Goal: Task Accomplishment & Management: Manage account settings

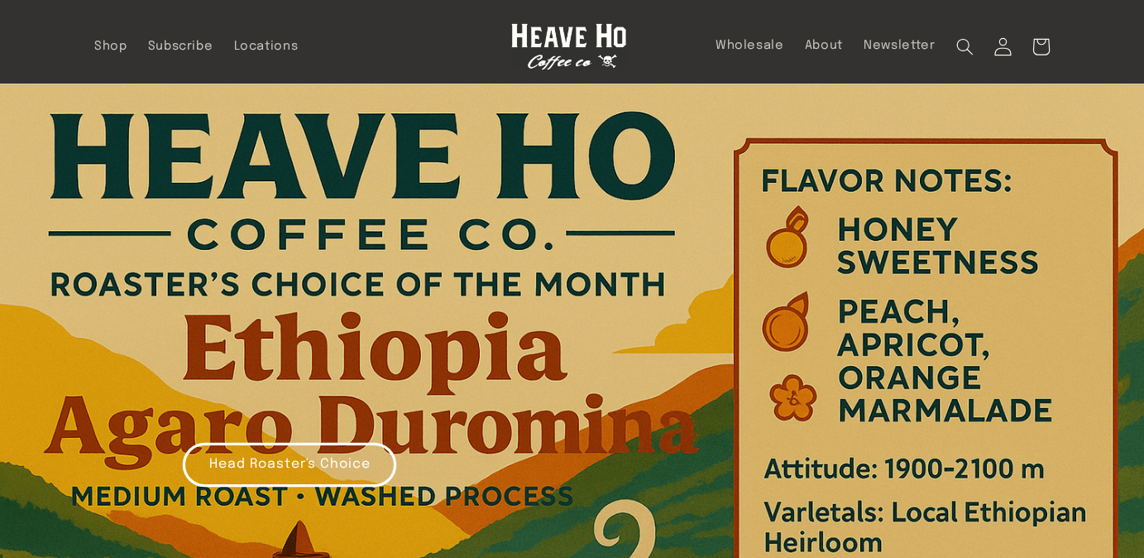
click at [1005, 49] on icon at bounding box center [1002, 46] width 18 height 18
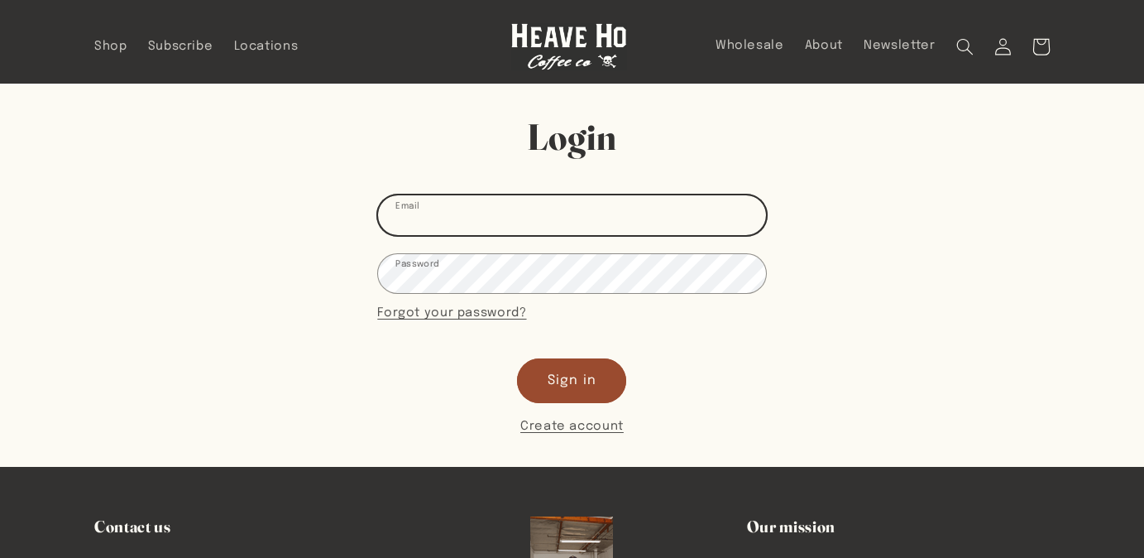
click at [540, 209] on input "Email" at bounding box center [571, 214] width 387 height 39
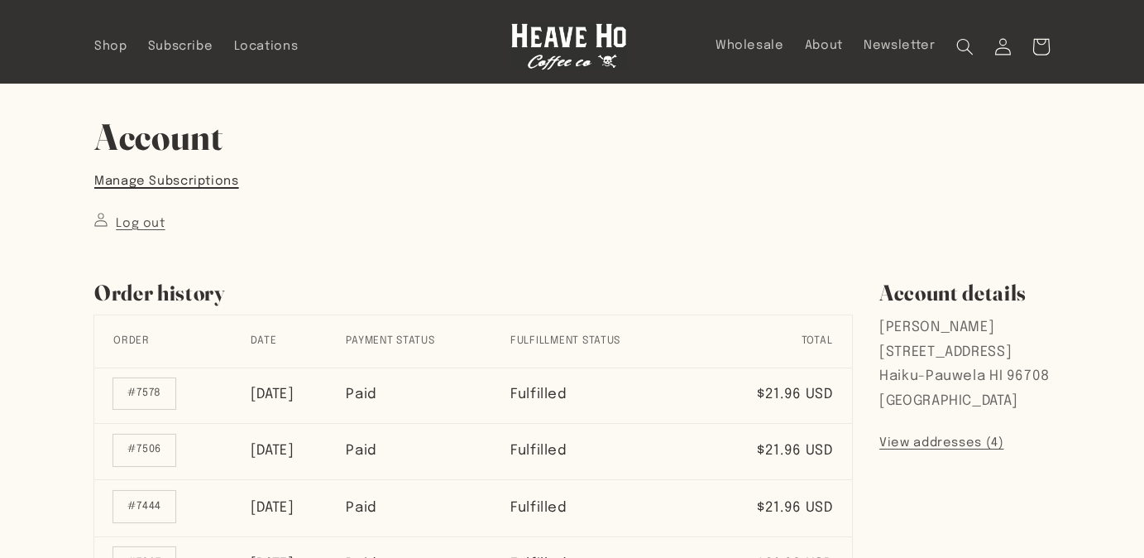
click at [138, 180] on link "Manage Subscriptions" at bounding box center [166, 181] width 145 height 22
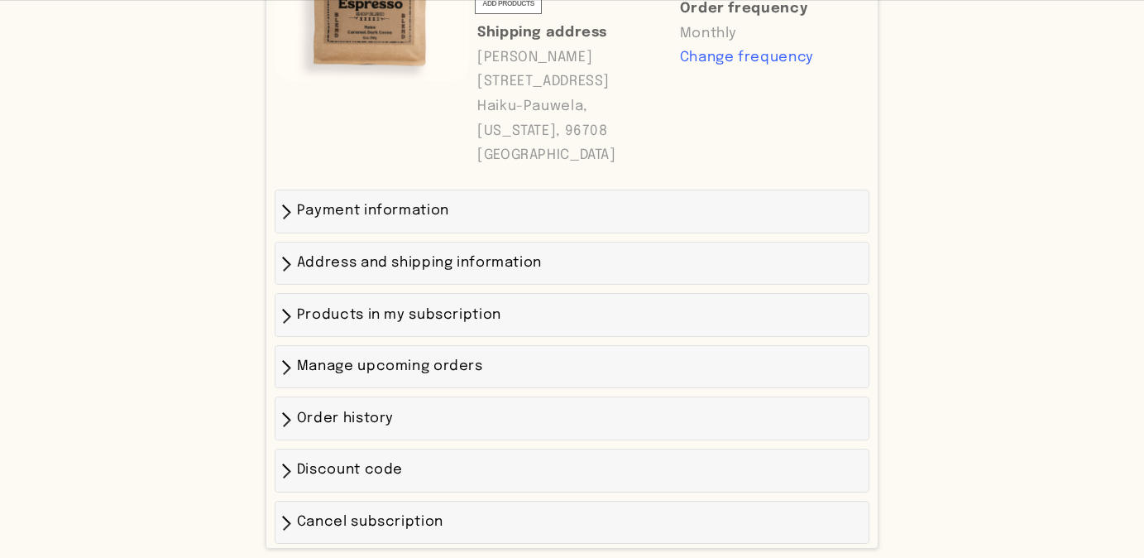
scroll to position [677, 0]
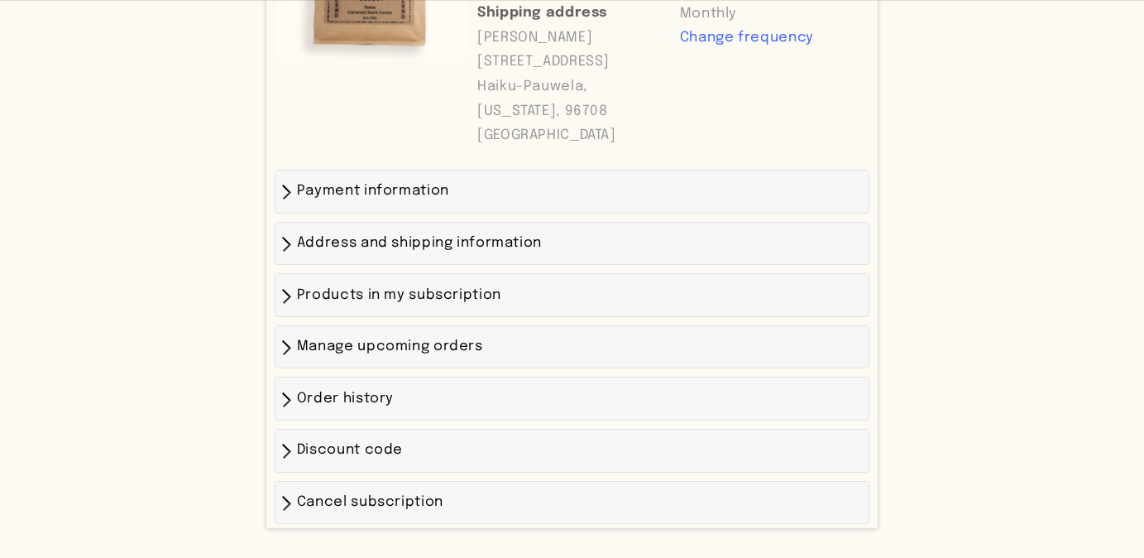
click at [418, 198] on span "Payment information" at bounding box center [373, 191] width 152 height 14
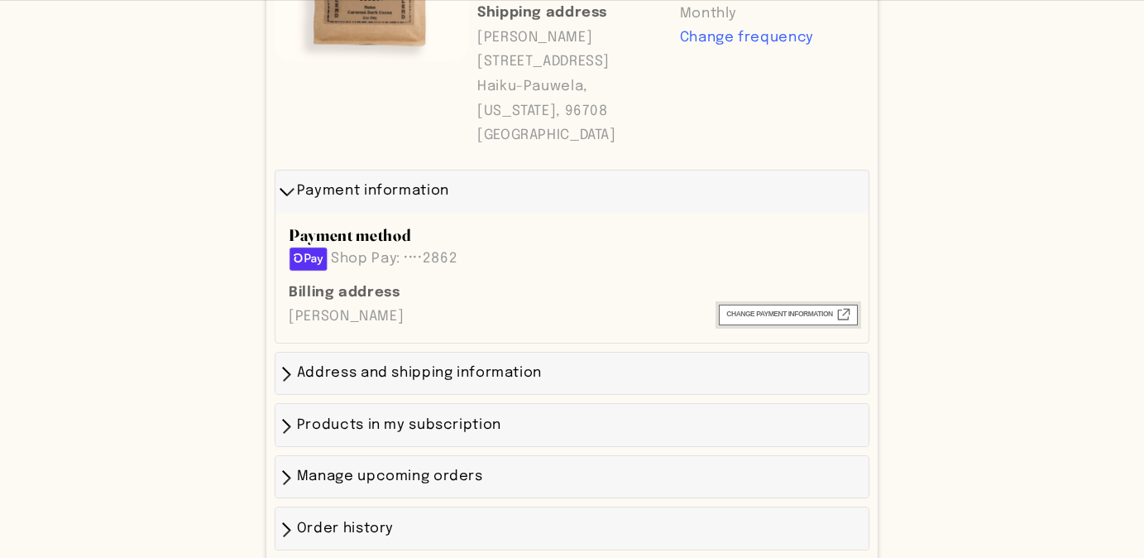
click at [760, 321] on span "Change payment information External" at bounding box center [787, 314] width 123 height 13
click at [802, 321] on span "Change payment information External" at bounding box center [787, 314] width 123 height 13
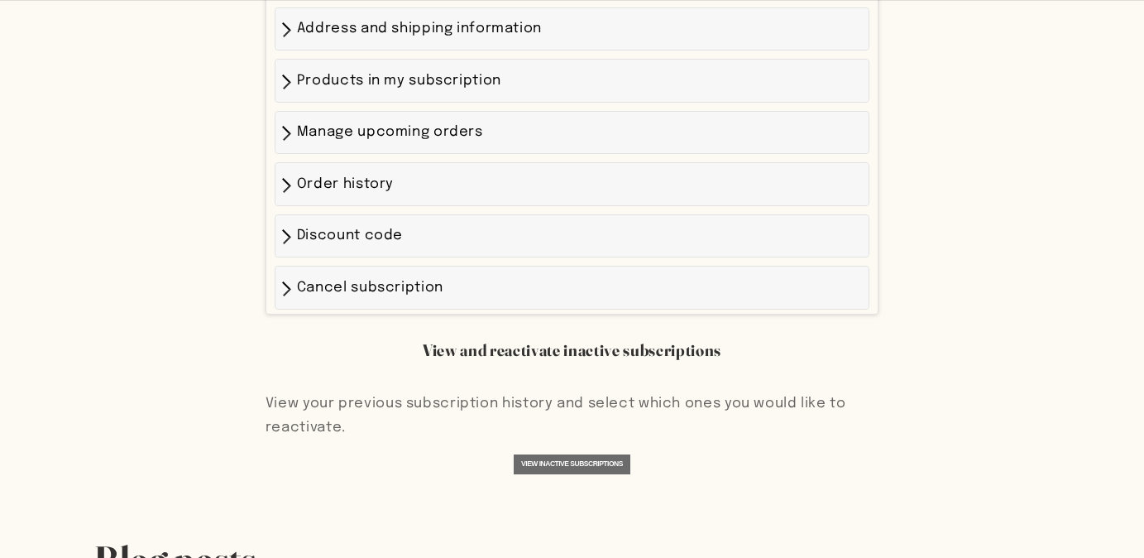
scroll to position [1022, 0]
